Goal: Information Seeking & Learning: Learn about a topic

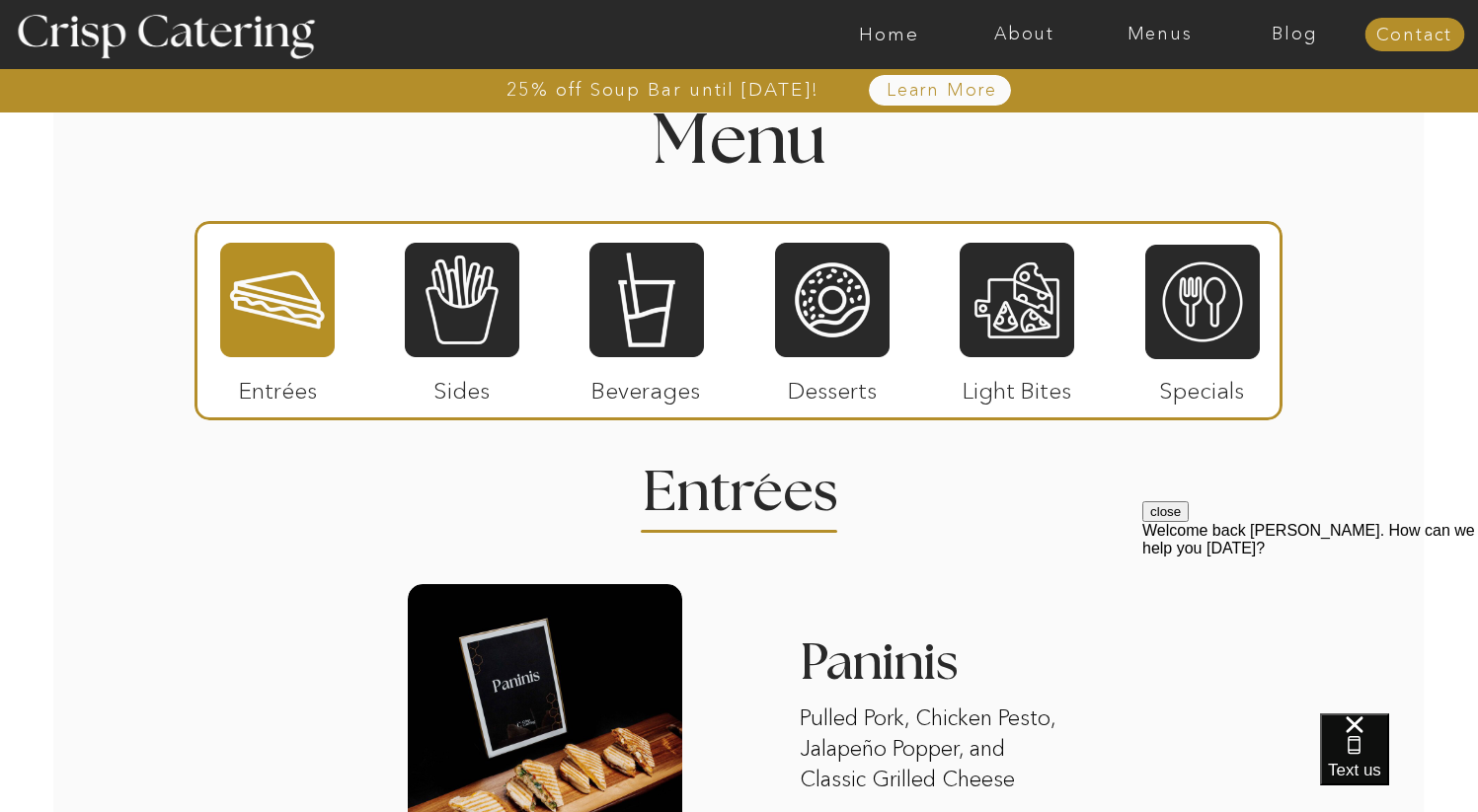
scroll to position [2290, 0]
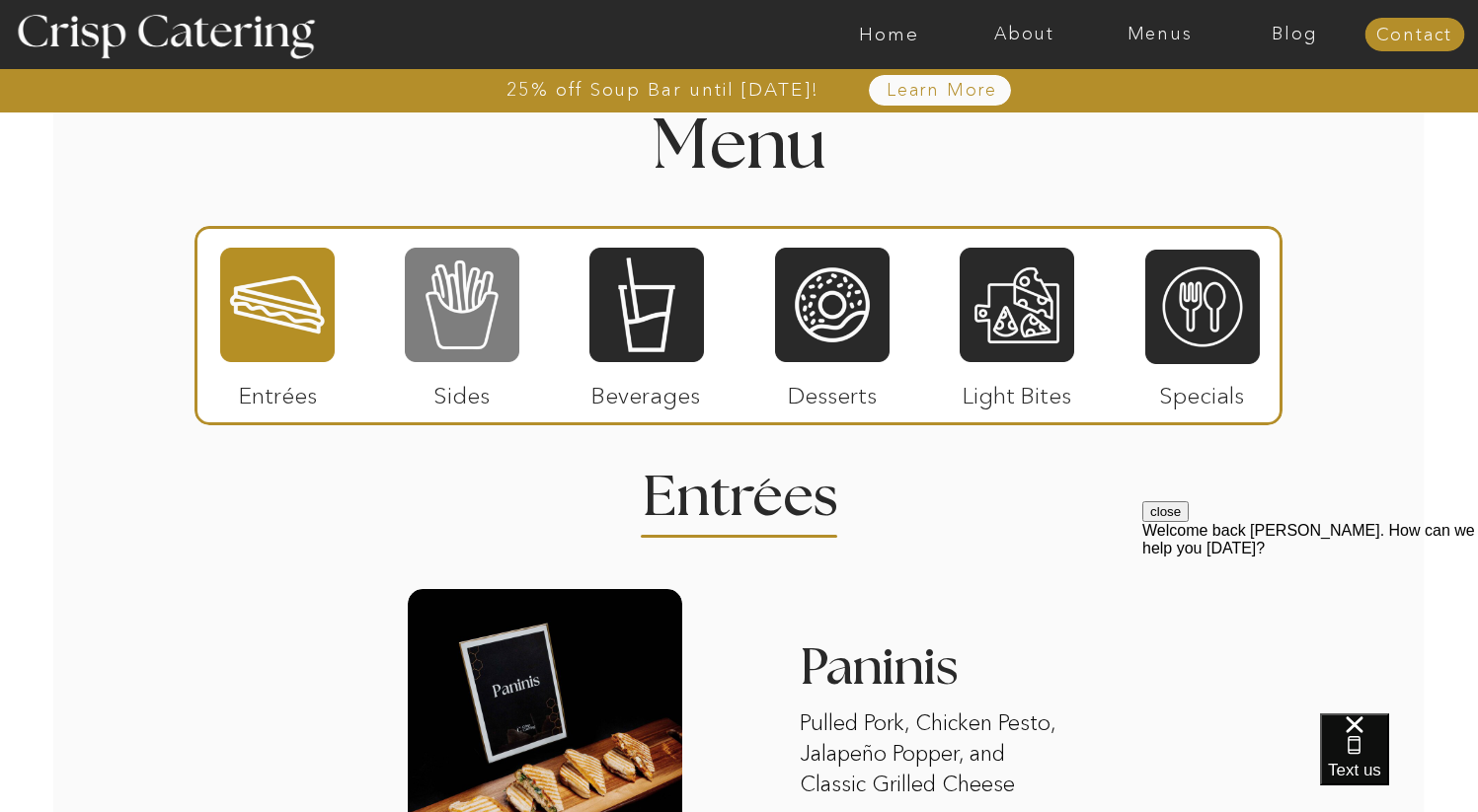
click at [443, 317] on div at bounding box center [462, 305] width 115 height 119
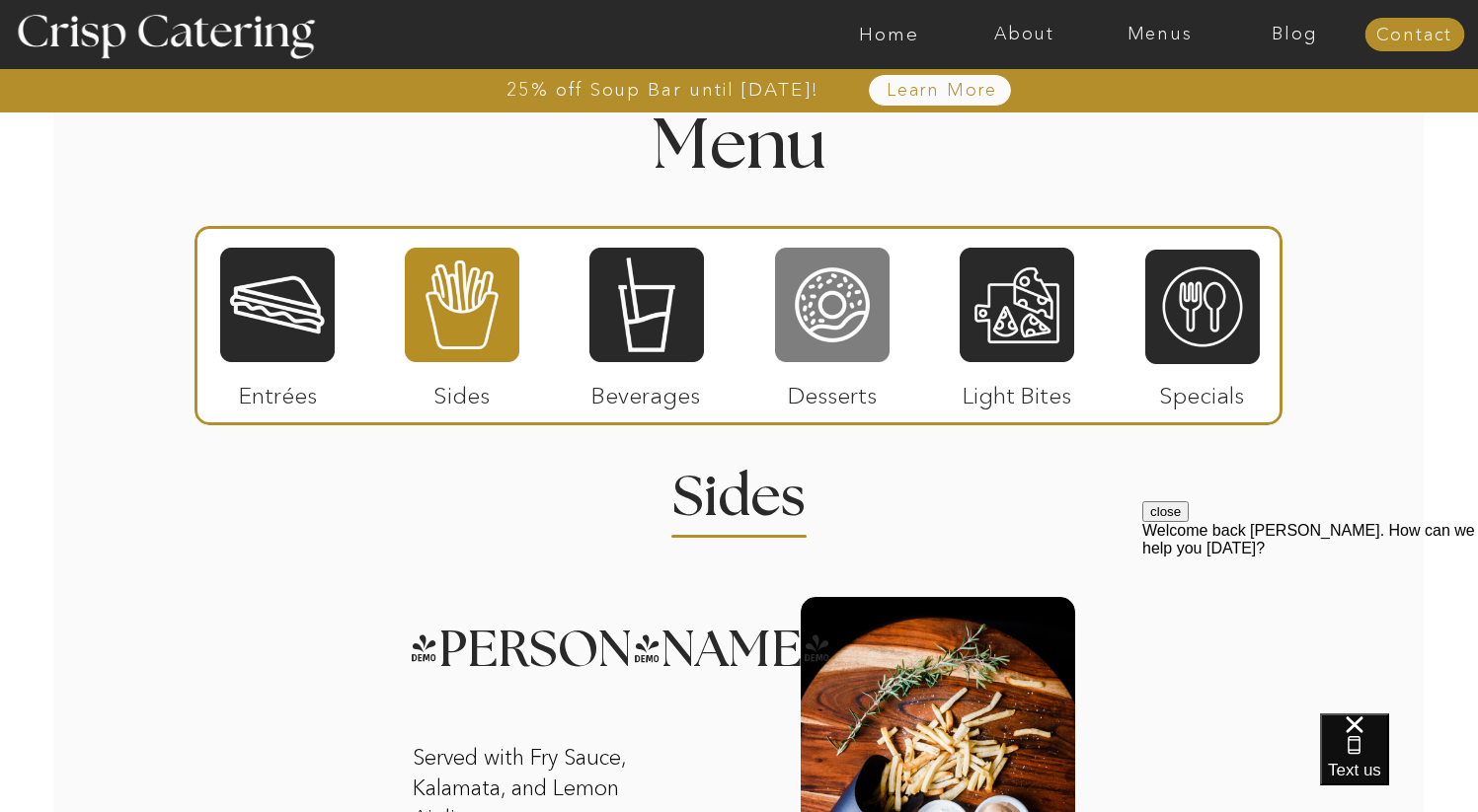
click at [825, 330] on div at bounding box center [832, 305] width 115 height 119
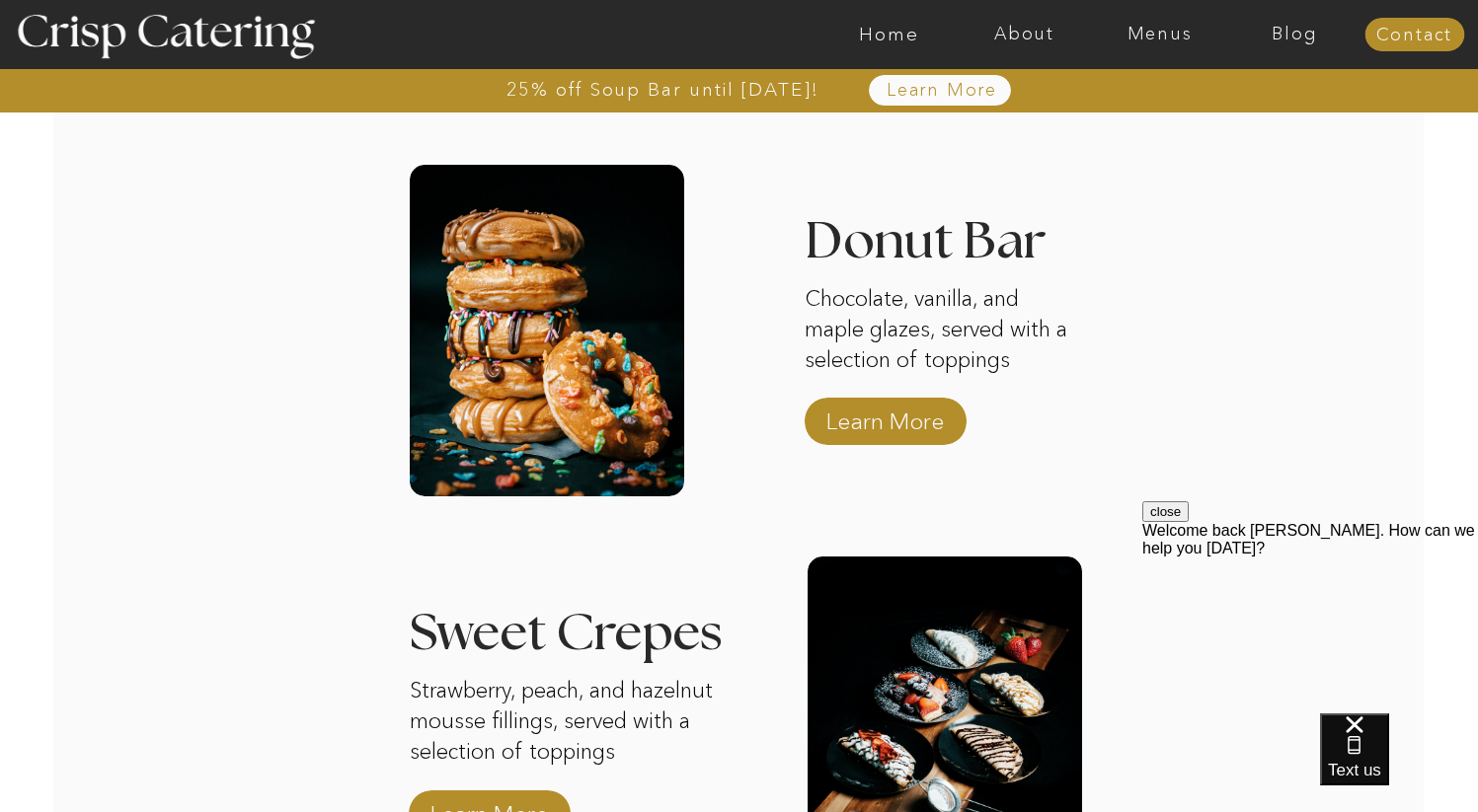
scroll to position [2685, 0]
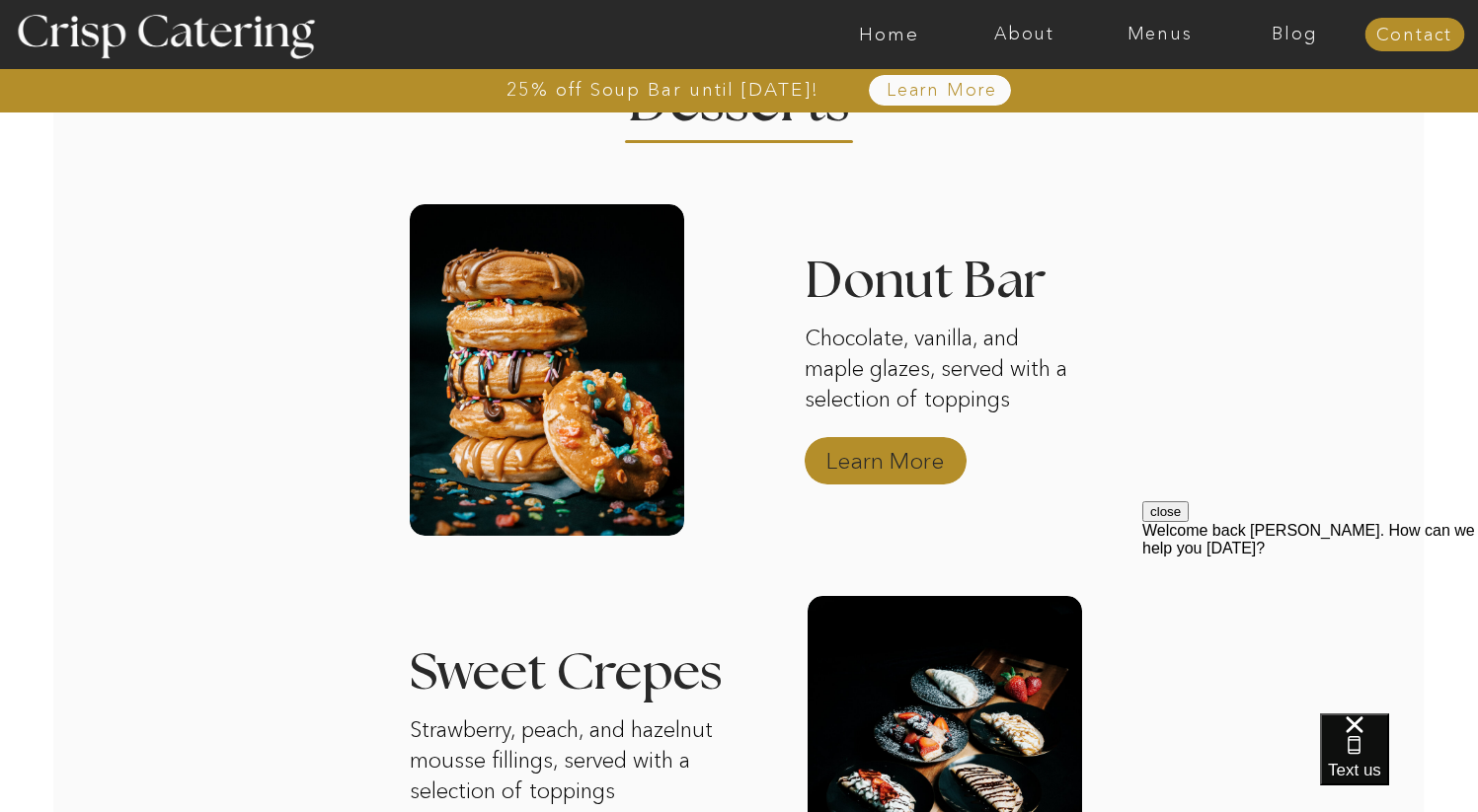
click at [834, 457] on p "Learn More" at bounding box center [884, 456] width 131 height 57
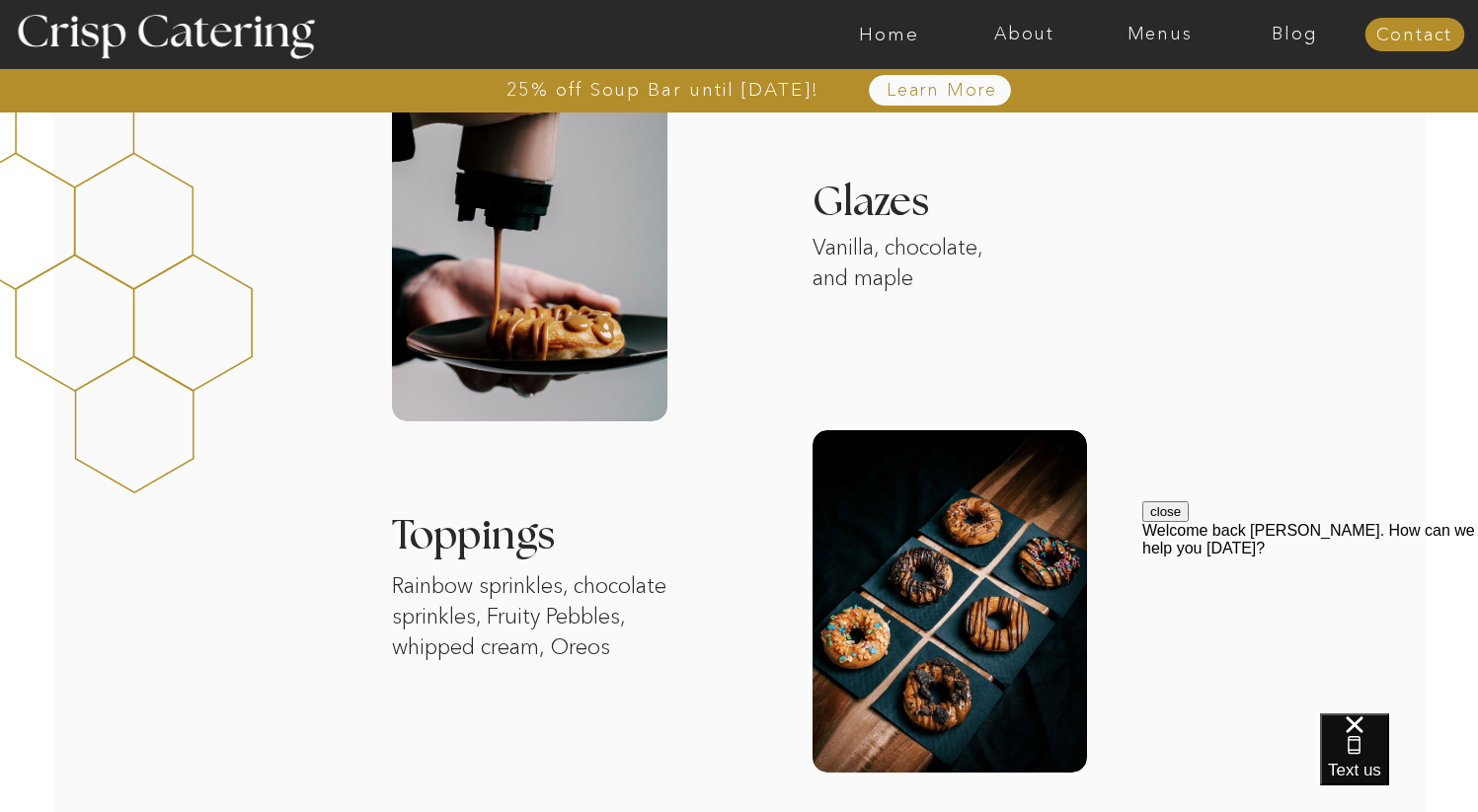
scroll to position [631, 0]
